Goal: Check status

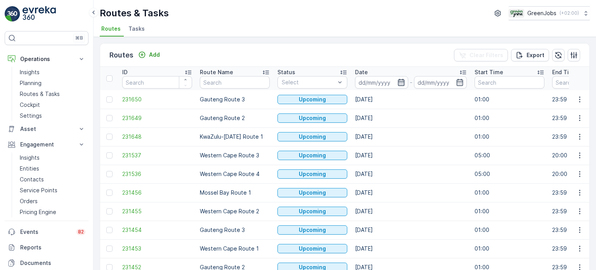
click at [398, 83] on icon "button" at bounding box center [401, 82] width 7 height 7
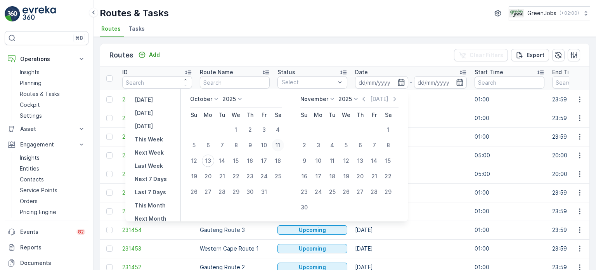
click at [280, 142] on div "11" at bounding box center [278, 145] width 12 height 12
type input "[DATE]"
click at [280, 142] on div "11" at bounding box center [278, 145] width 12 height 12
type input "[DATE]"
click at [280, 142] on div "11" at bounding box center [278, 145] width 12 height 12
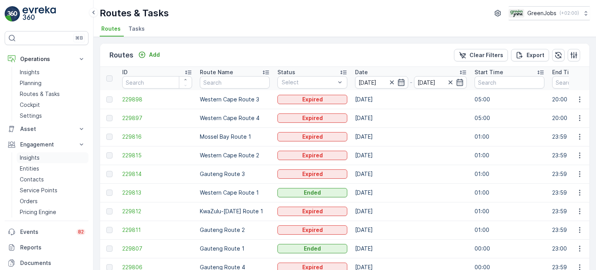
click at [35, 157] on p "Insights" at bounding box center [30, 158] width 20 height 8
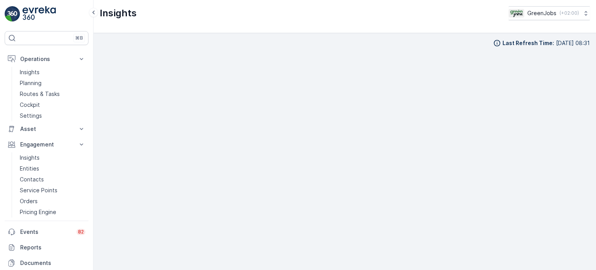
scroll to position [6, 0]
